Goal: Information Seeking & Learning: Learn about a topic

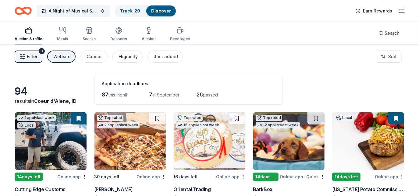
click at [22, 6] on icon "Home" at bounding box center [23, 11] width 17 height 14
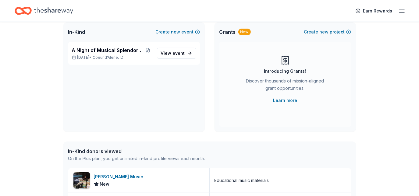
scroll to position [131, 0]
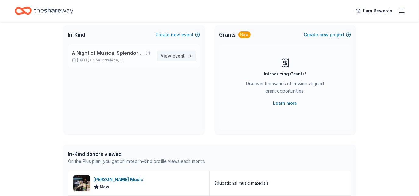
click at [172, 59] on span "View event" at bounding box center [173, 55] width 24 height 7
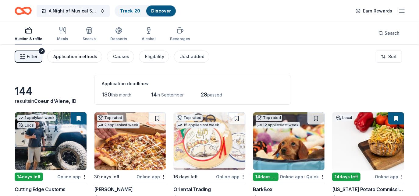
click at [91, 58] on div "Application methods" at bounding box center [75, 56] width 44 height 7
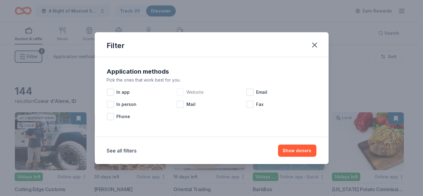
click at [186, 94] on div "Website" at bounding box center [212, 92] width 70 height 12
click at [286, 152] on button "Show 94 donors" at bounding box center [294, 151] width 44 height 12
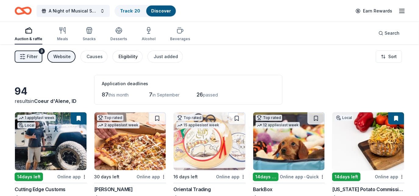
click at [125, 58] on div "Eligibility" at bounding box center [128, 56] width 19 height 7
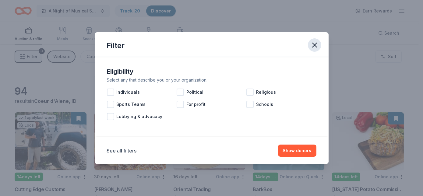
click at [313, 46] on icon "button" at bounding box center [315, 45] width 4 height 4
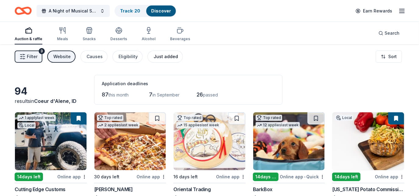
click at [154, 52] on button "Just added" at bounding box center [164, 57] width 35 height 12
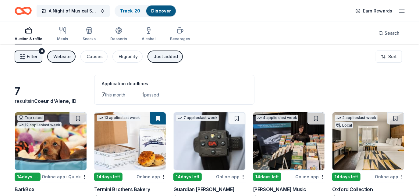
click at [170, 53] on div "Just added" at bounding box center [166, 56] width 24 height 7
